Goal: Transaction & Acquisition: Obtain resource

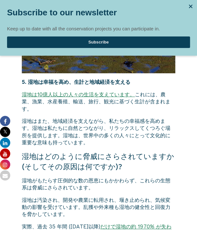
scroll to position [1161, 0]
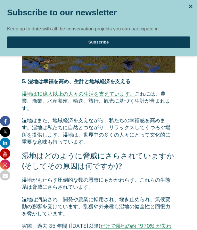
click at [190, 5] on div at bounding box center [190, 7] width 10 height 10
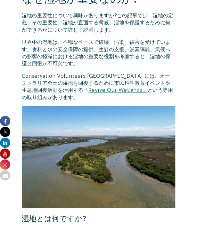
scroll to position [180, 0]
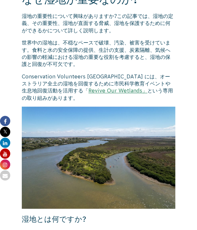
click at [93, 91] on link "Revive Our Wetlands」" at bounding box center [117, 91] width 59 height 6
click at [88, 89] on link "Revive Our Wetlands」" at bounding box center [117, 91] width 59 height 6
click at [88, 90] on link "Revive Our Wetlands」" at bounding box center [117, 91] width 59 height 6
click at [88, 89] on link "Revive Our Wetlands」" at bounding box center [117, 91] width 59 height 6
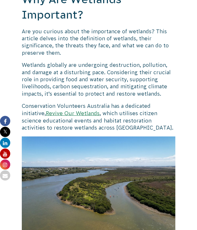
click at [72, 112] on link "Revive Our Wetlands" at bounding box center [73, 113] width 54 height 6
click at [75, 112] on link "Revive Our Wetlands" at bounding box center [73, 113] width 54 height 6
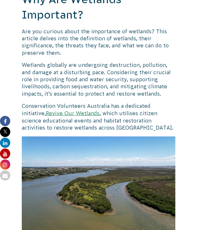
click at [75, 112] on link "Revive Our Wetlands" at bounding box center [73, 113] width 54 height 6
